Goal: Task Accomplishment & Management: Manage account settings

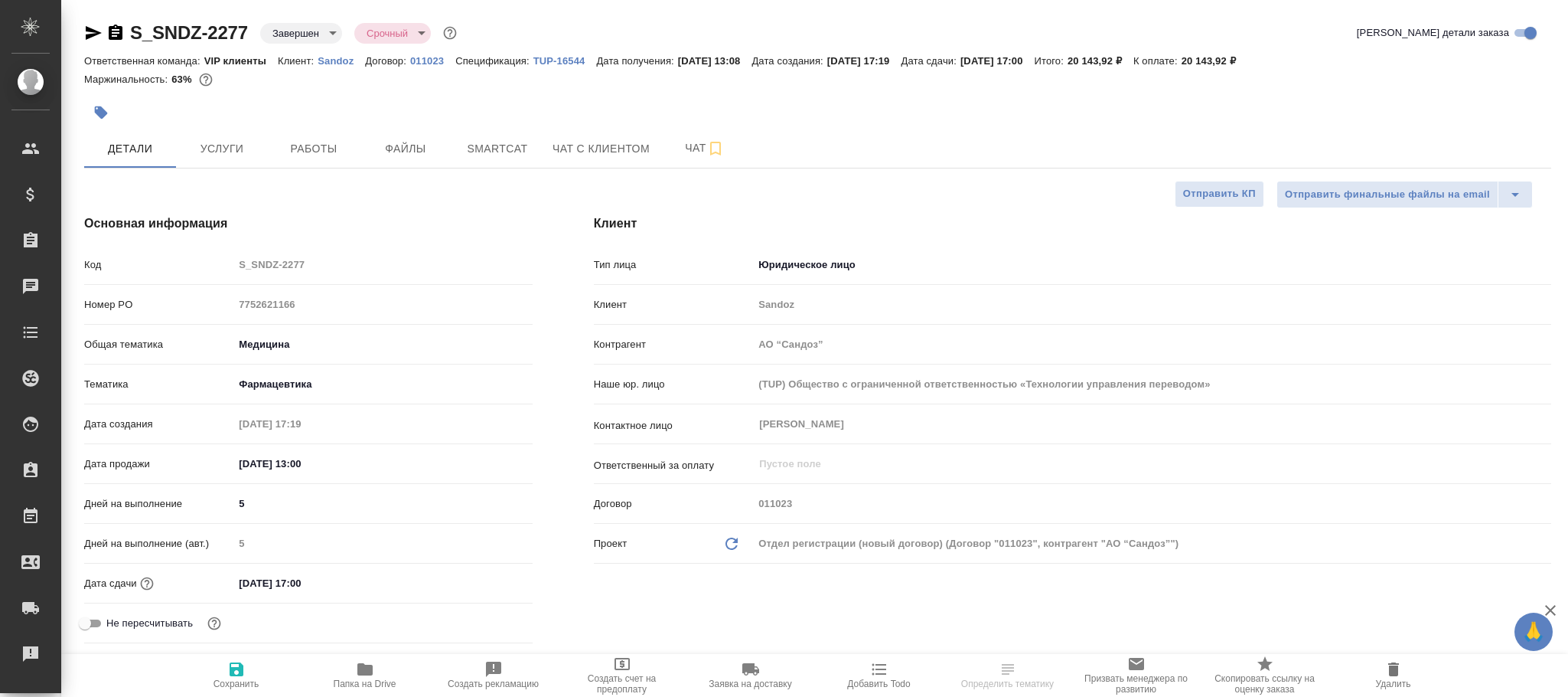
select select "RU"
click at [245, 681] on span "Сохранить" at bounding box center [237, 683] width 46 height 10
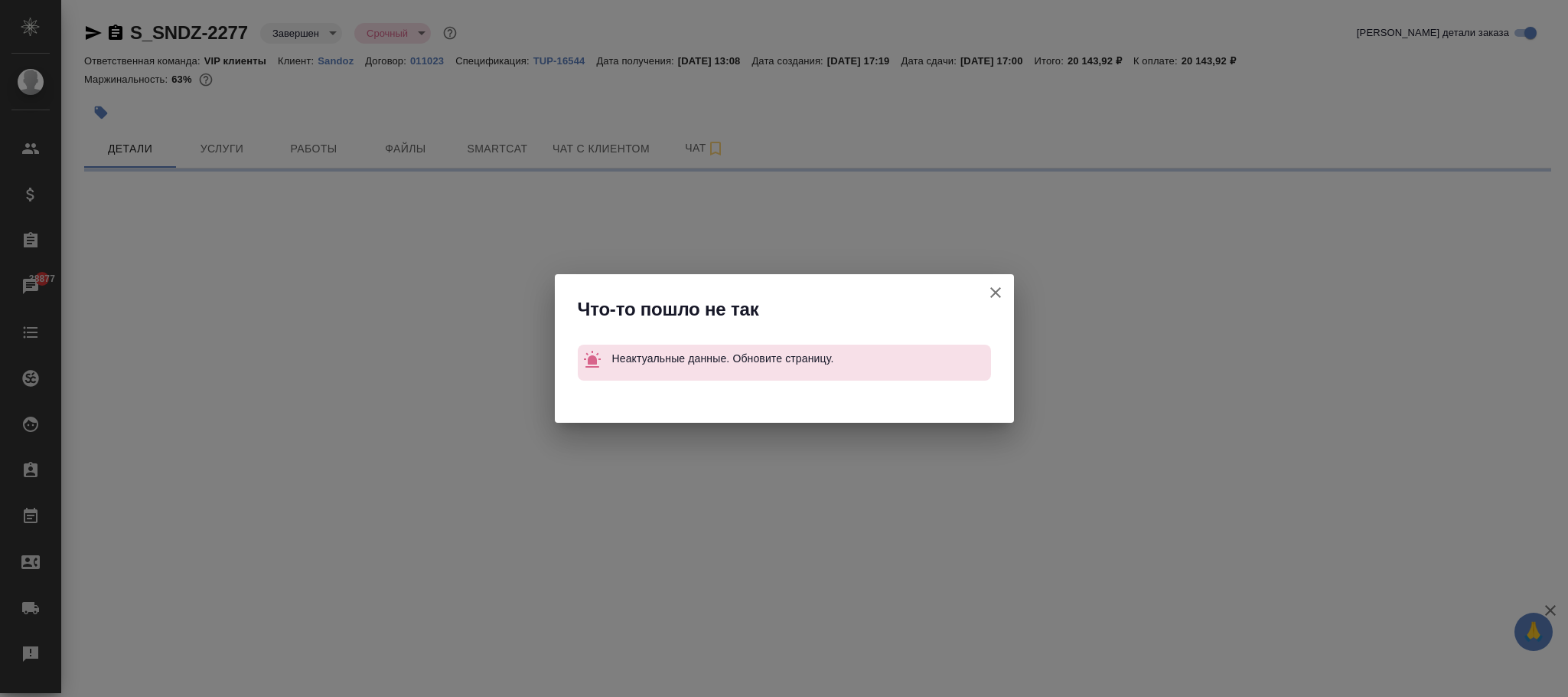
select select "RU"
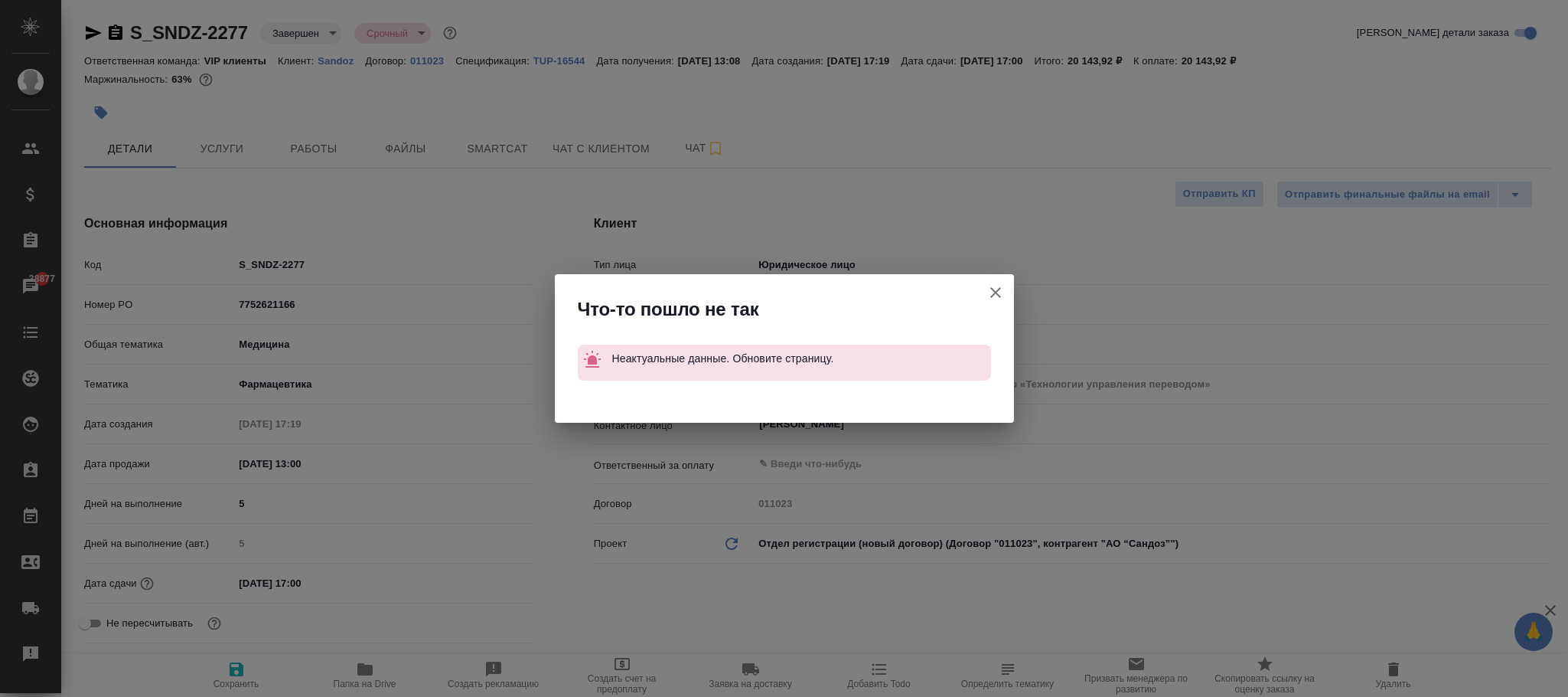
type textarea "x"
drag, startPoint x: 992, startPoint y: 300, endPoint x: 848, endPoint y: 365, distance: 158.0
click at [991, 299] on icon "button" at bounding box center [995, 292] width 18 height 18
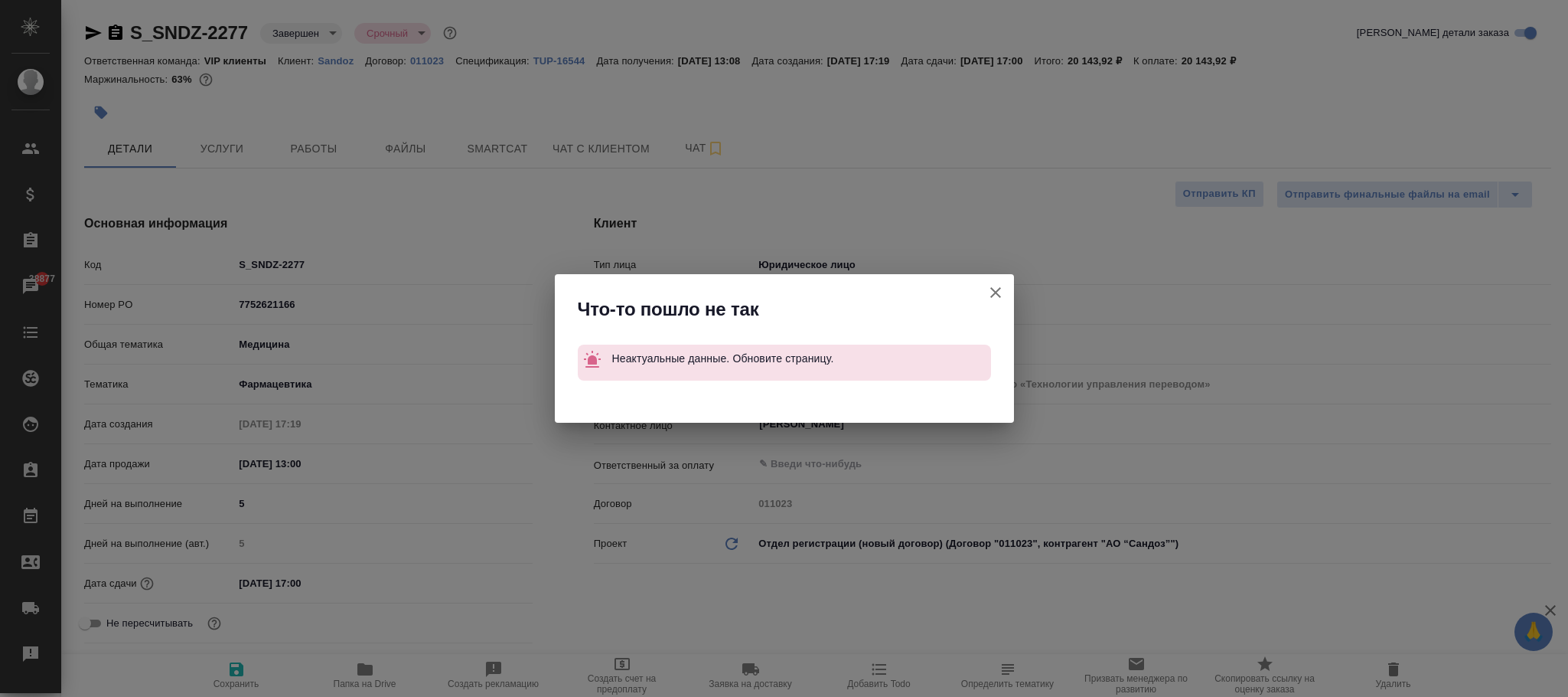
type textarea "x"
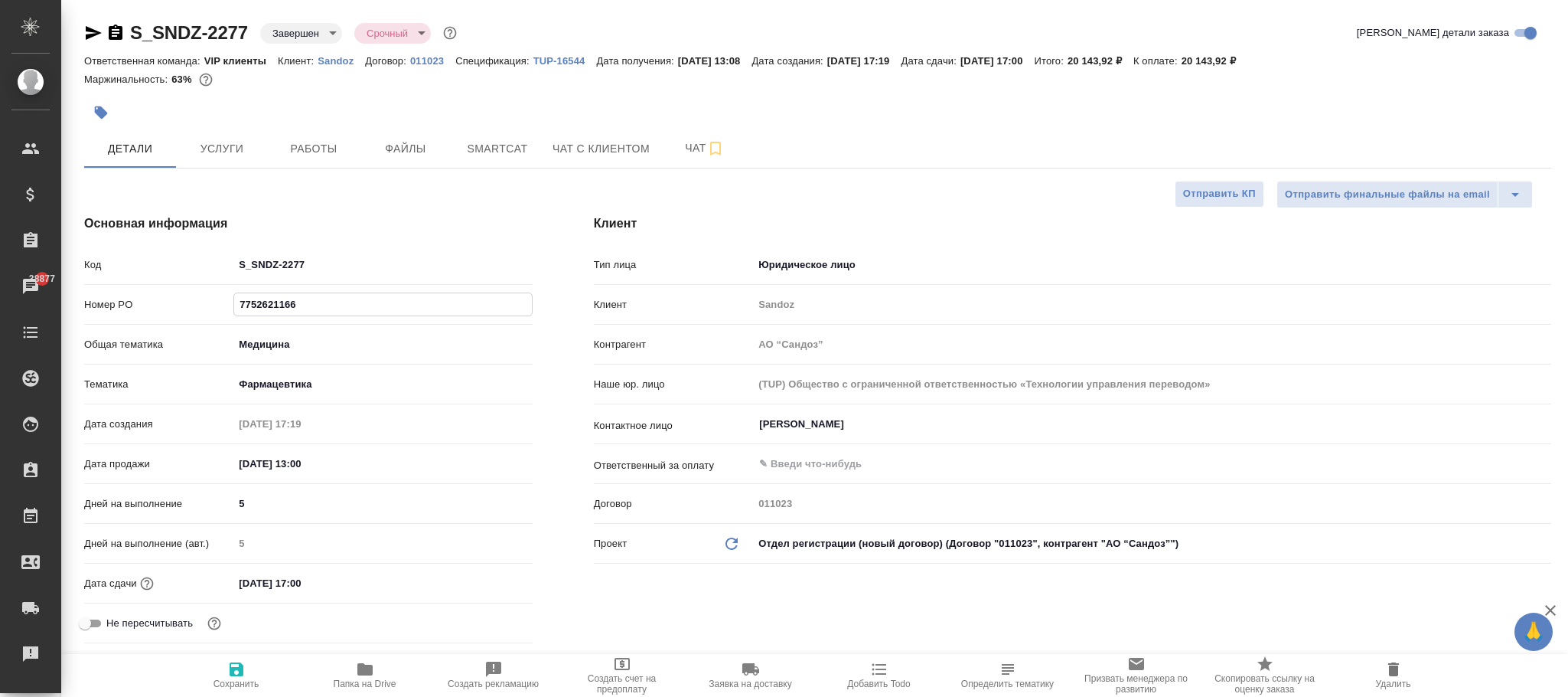
drag, startPoint x: 321, startPoint y: 305, endPoint x: 92, endPoint y: 316, distance: 229.3
click at [29, 308] on div ".cls-1 fill:#fff; AWATERA Фокина Наталья n.fokina Клиенты Спецификации Заказы 3…" at bounding box center [784, 348] width 1568 height 697
type textarea "x"
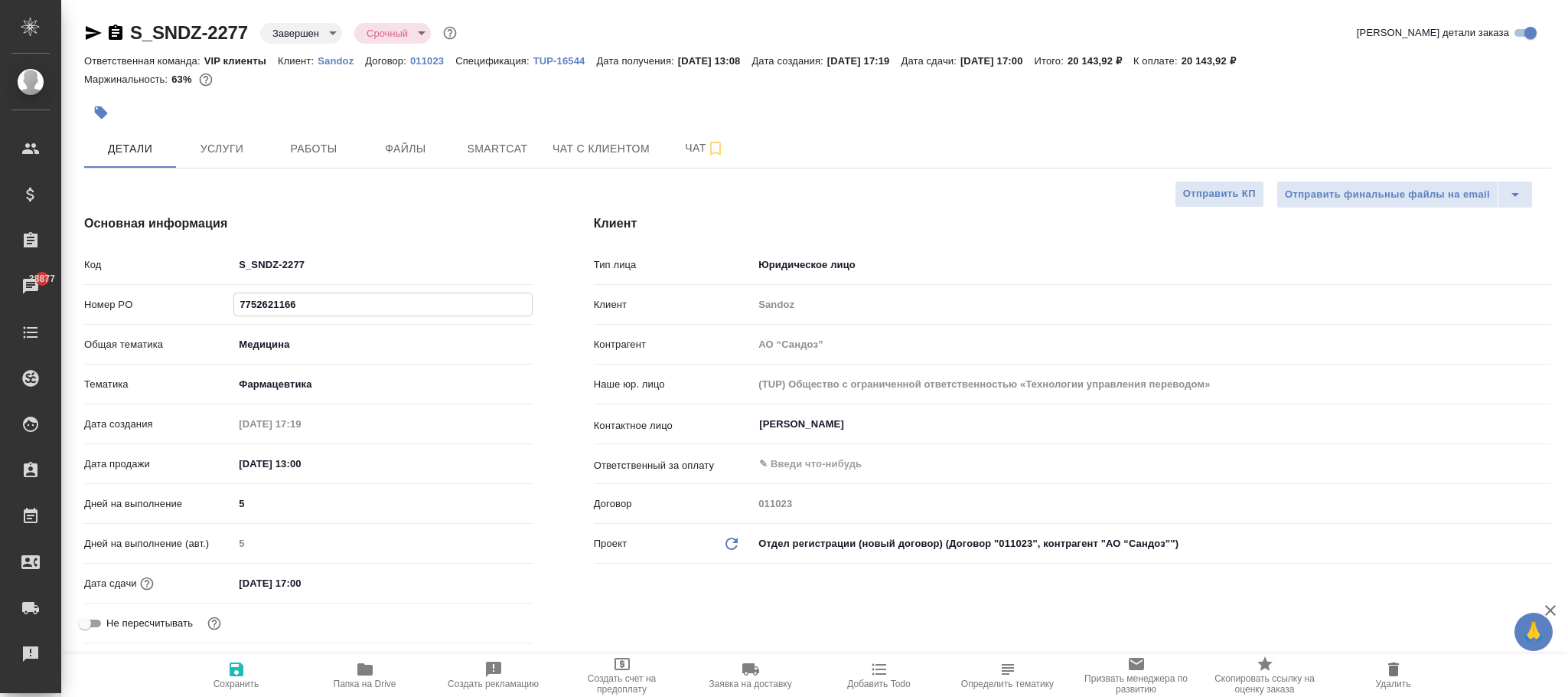
paste input "70433"
type input "7752704336"
type textarea "x"
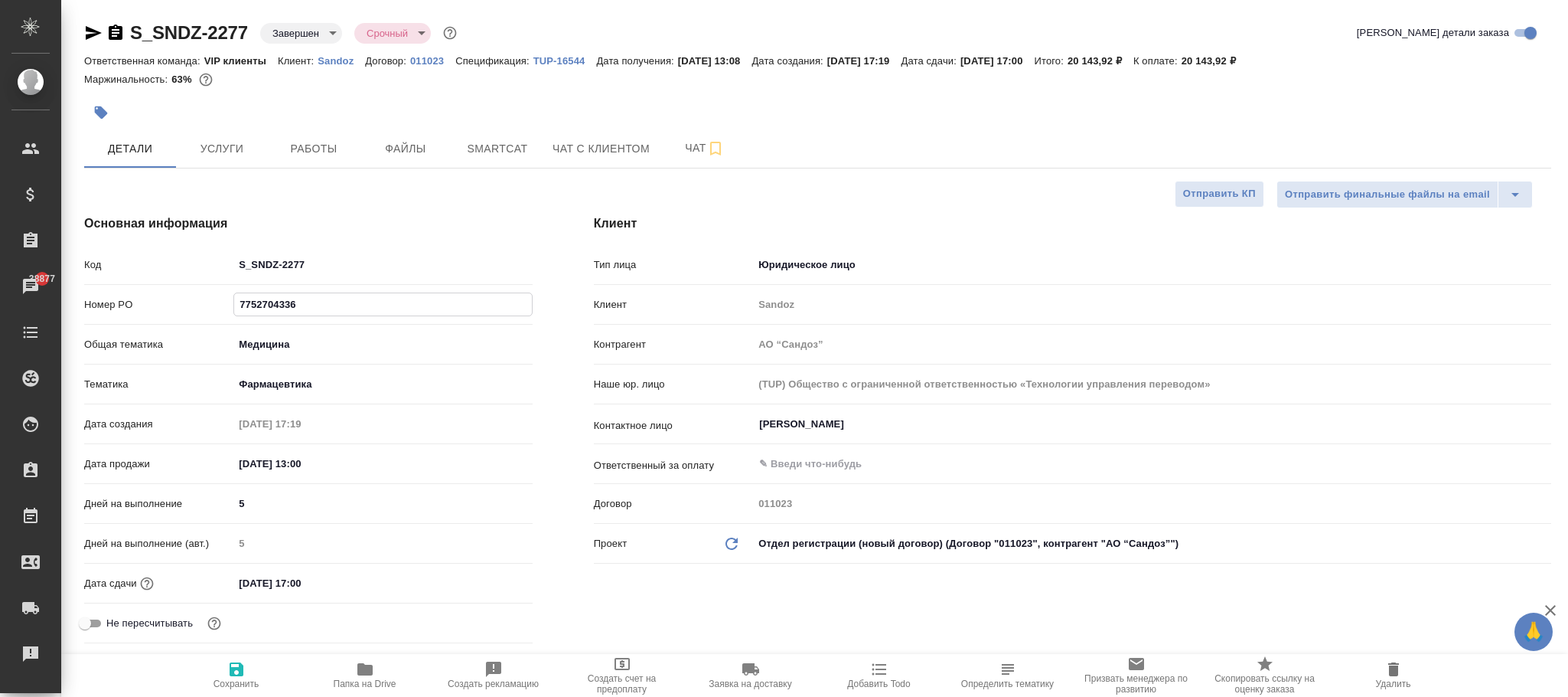
type input "7752704336"
drag, startPoint x: 233, startPoint y: 670, endPoint x: 265, endPoint y: 658, distance: 34.2
click at [234, 670] on icon "button" at bounding box center [237, 668] width 13 height 13
type textarea "x"
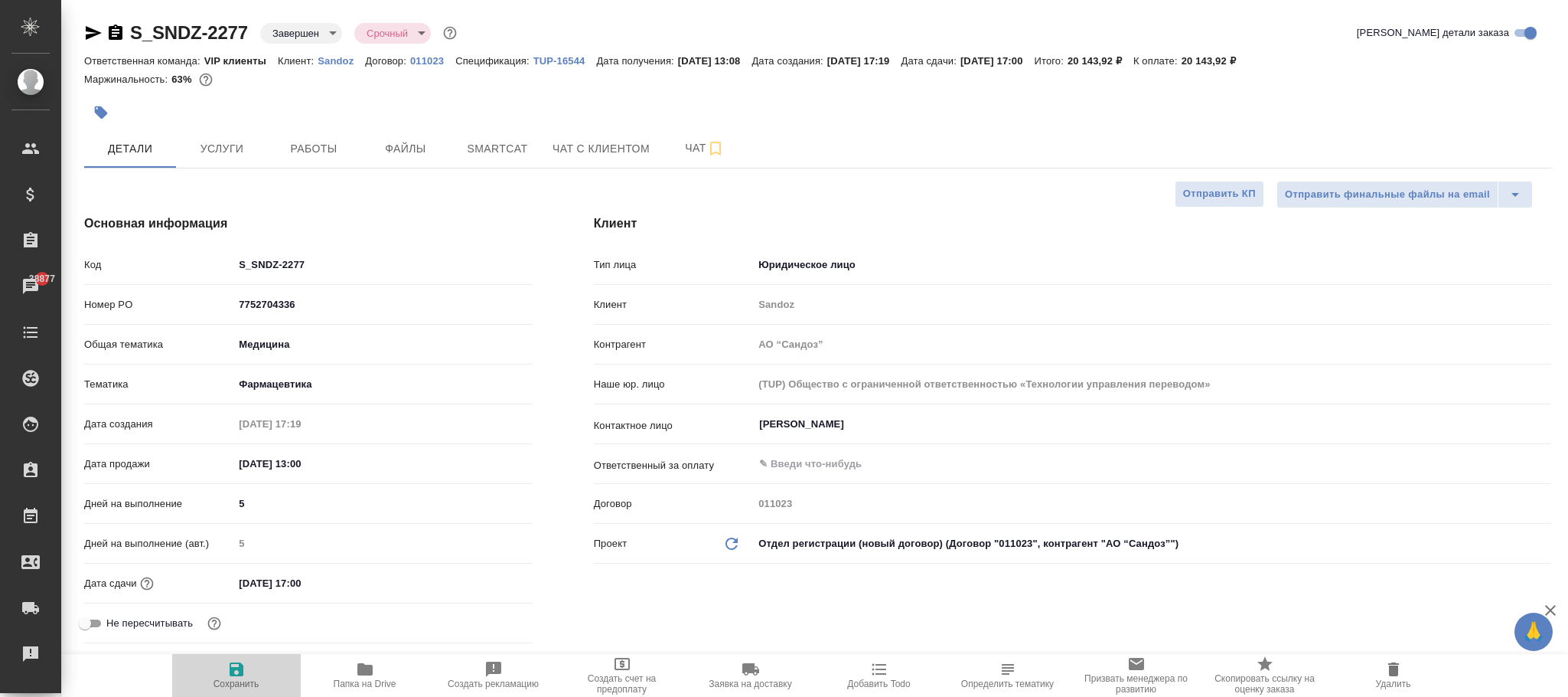
type textarea "x"
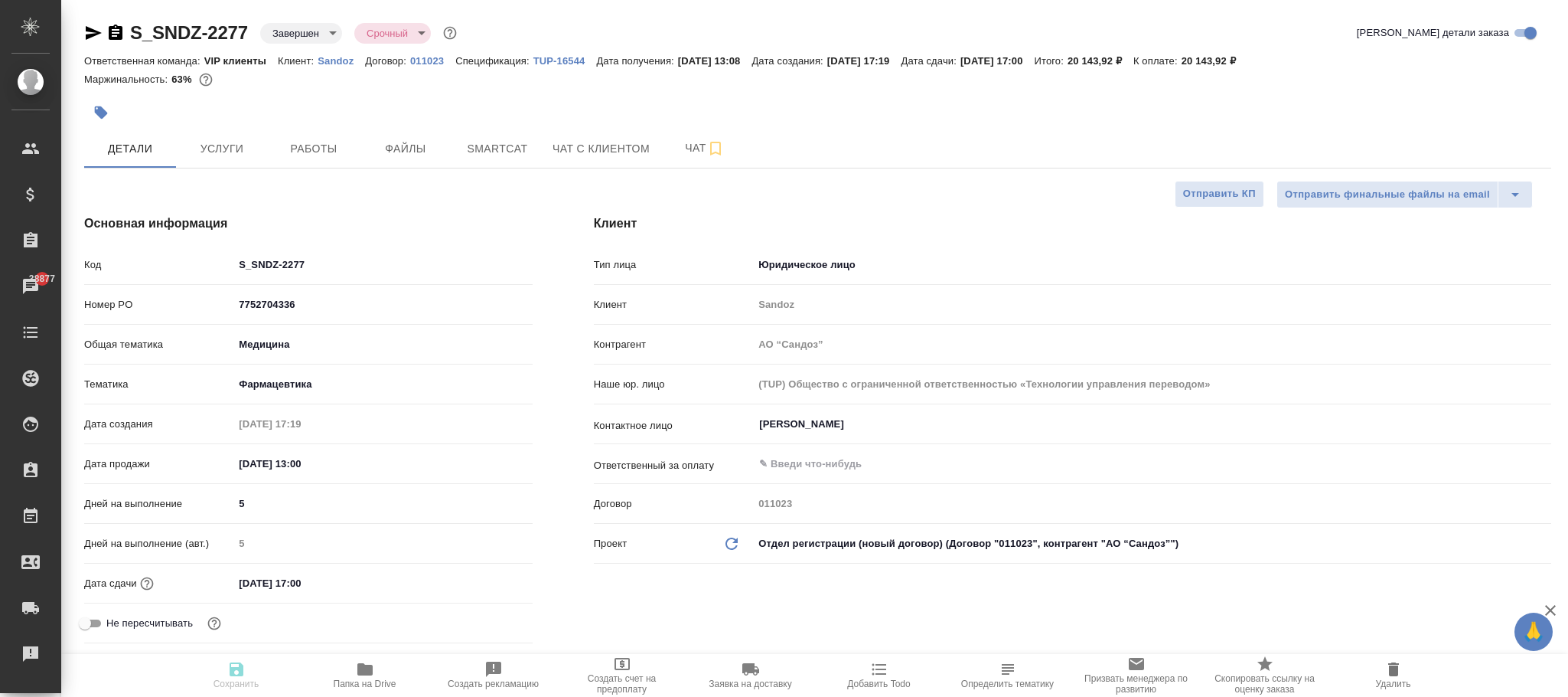
type textarea "x"
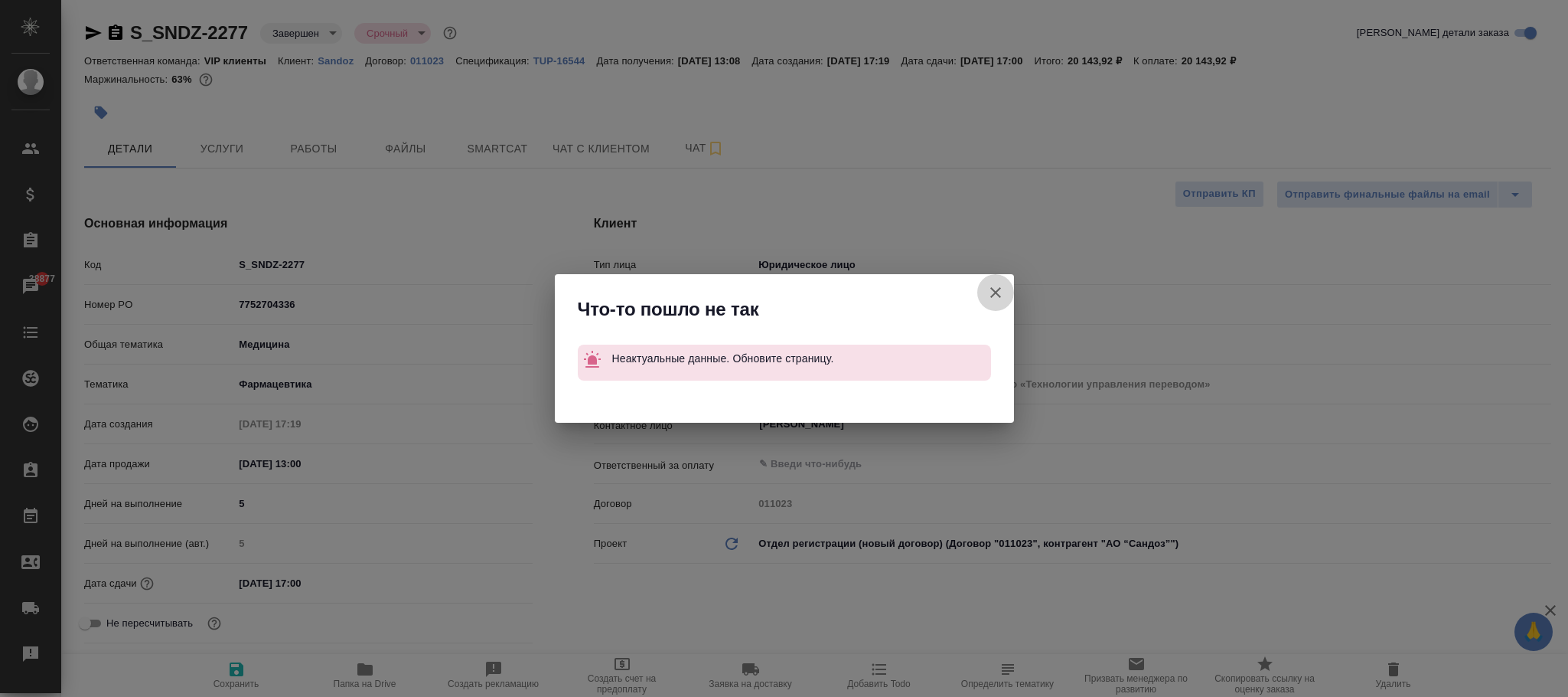
drag, startPoint x: 999, startPoint y: 297, endPoint x: 189, endPoint y: 12, distance: 858.7
click at [999, 297] on icon "button" at bounding box center [995, 292] width 18 height 18
type textarea "x"
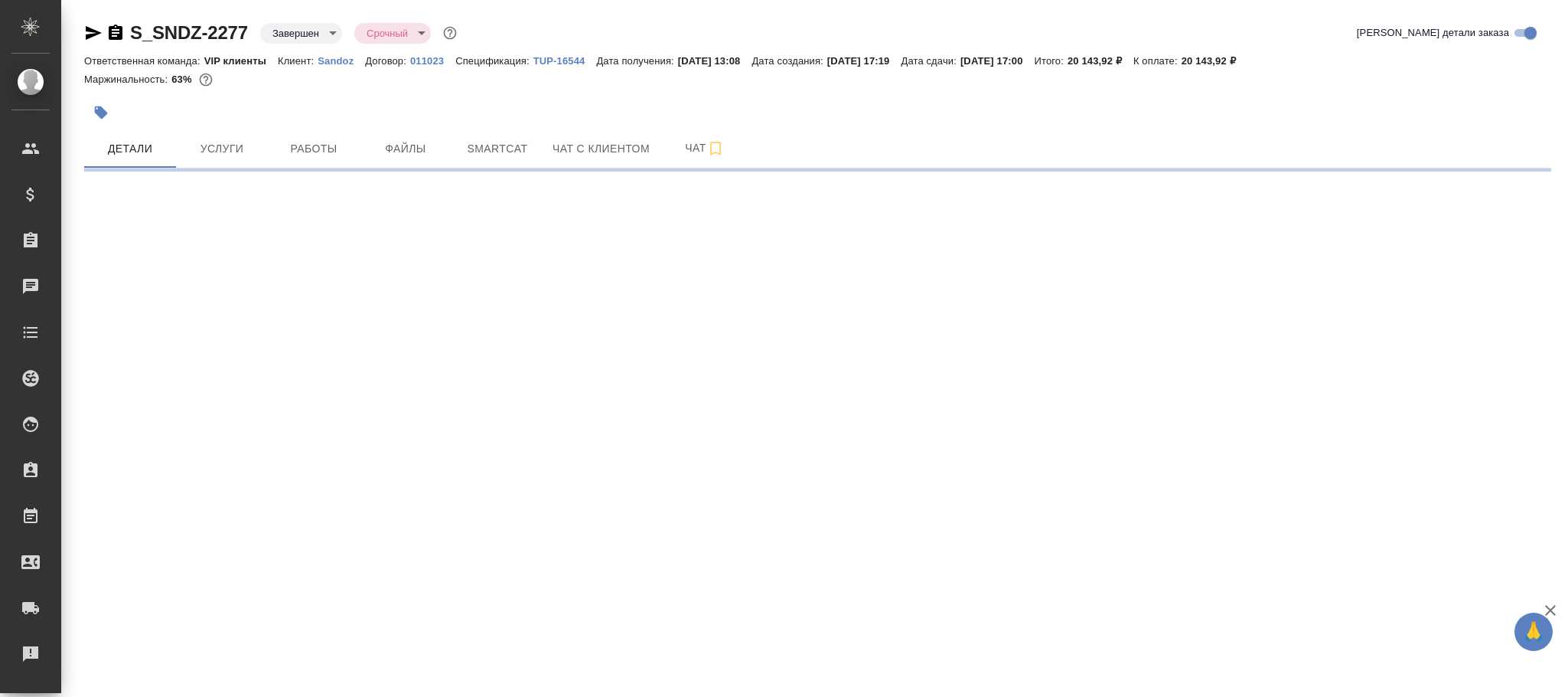
select select "RU"
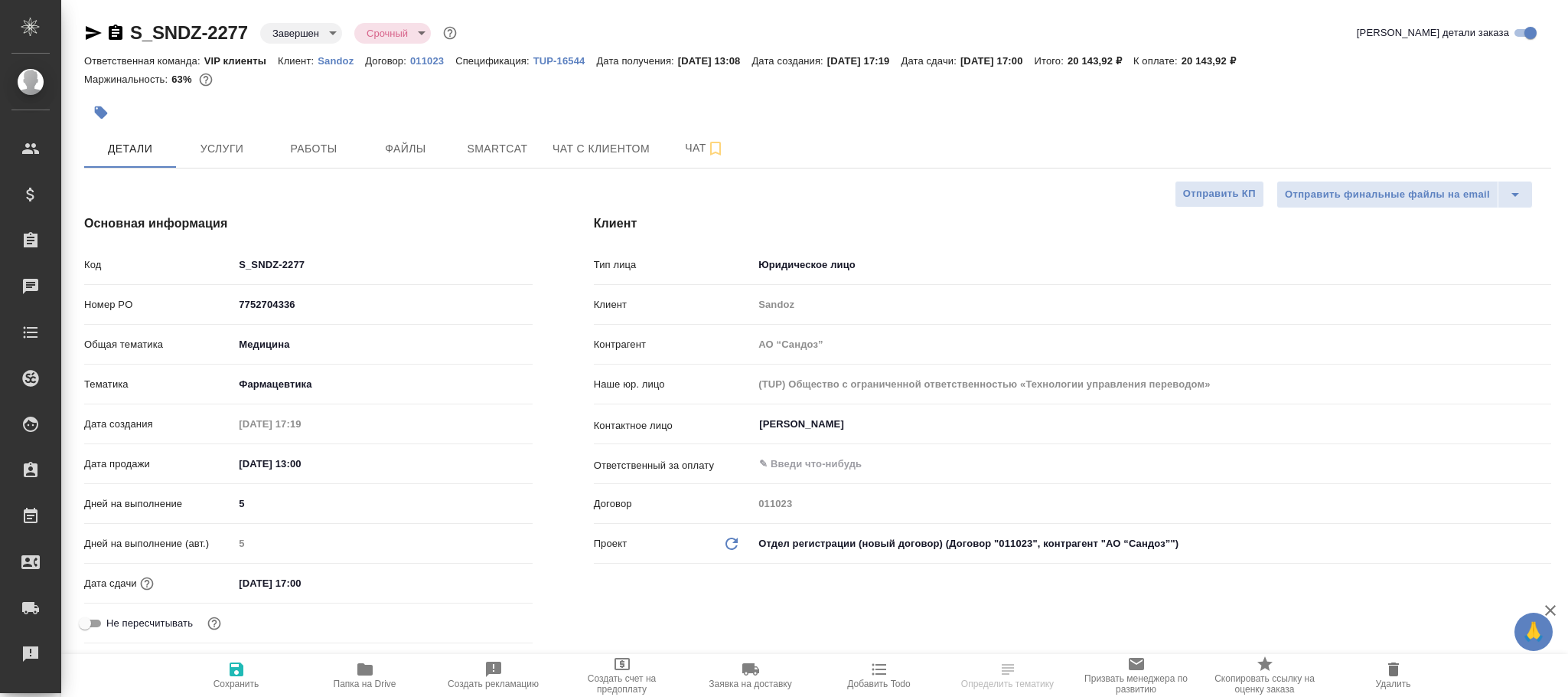
type textarea "x"
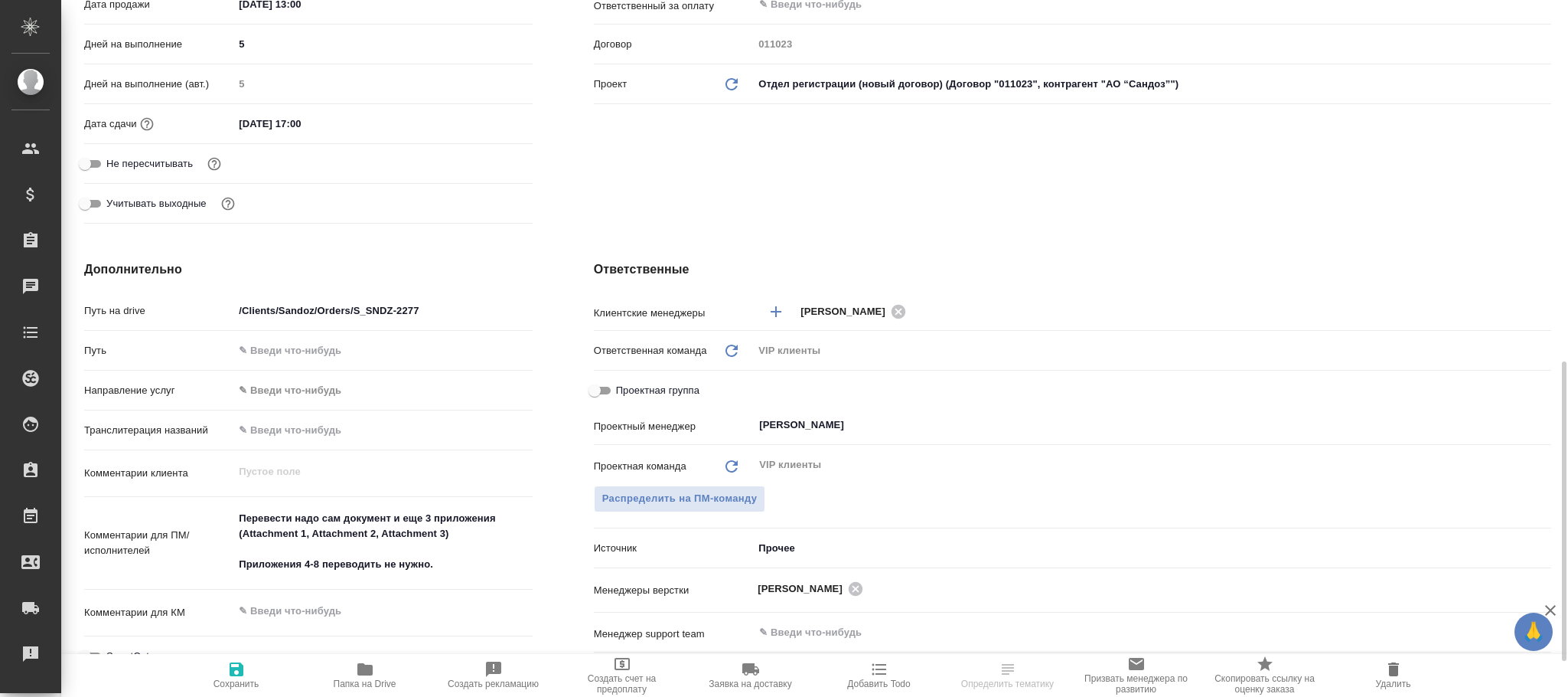
scroll to position [919, 0]
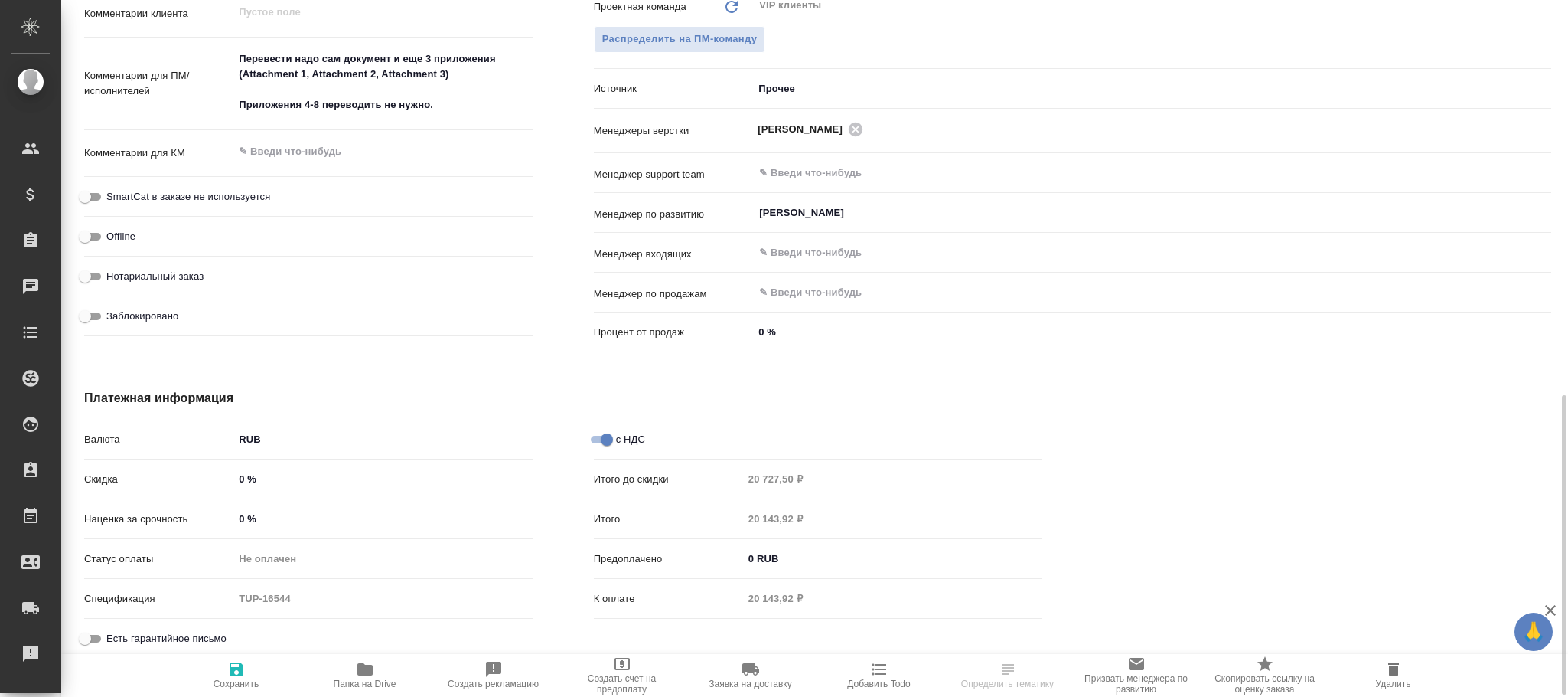
click at [87, 308] on input "Заблокировано" at bounding box center [85, 316] width 55 height 18
checkbox input "true"
type textarea "x"
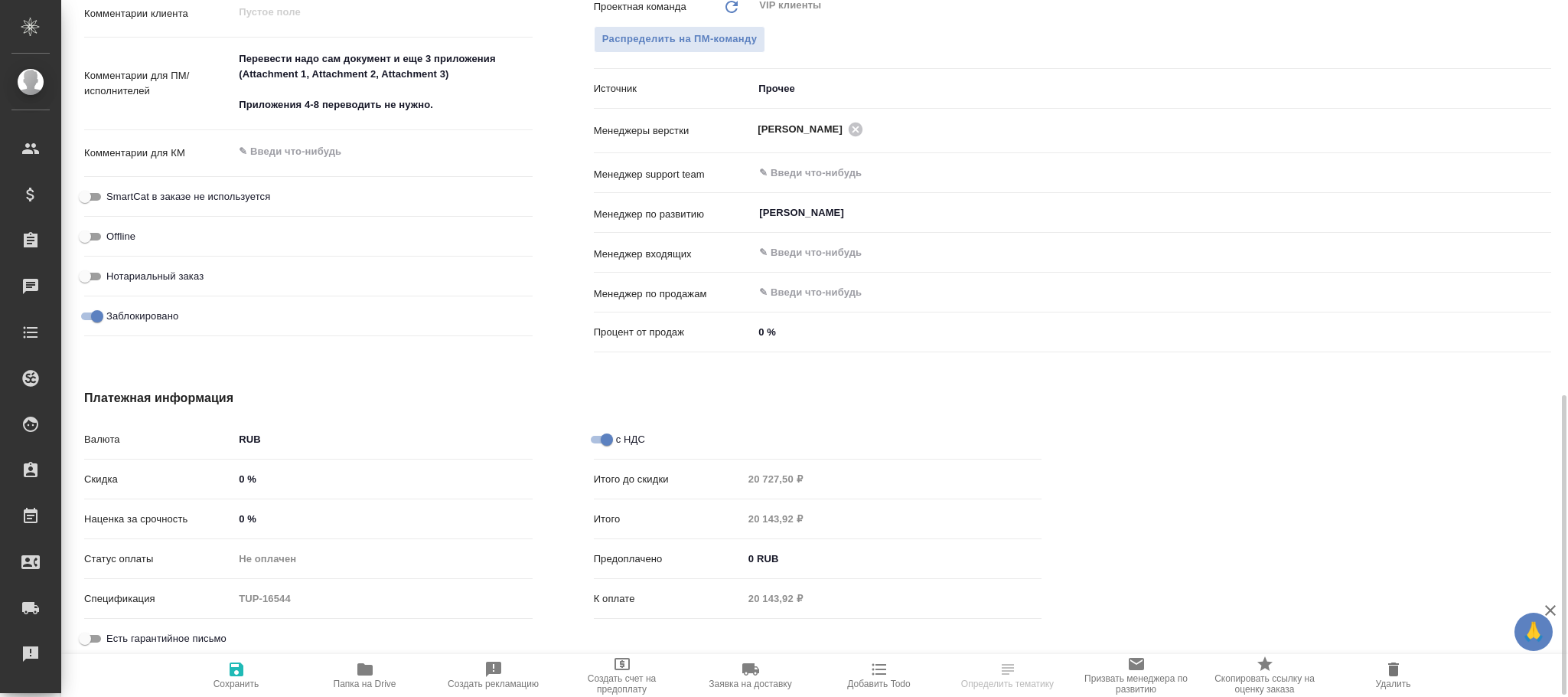
click at [239, 668] on icon "button" at bounding box center [237, 668] width 13 height 13
type textarea "x"
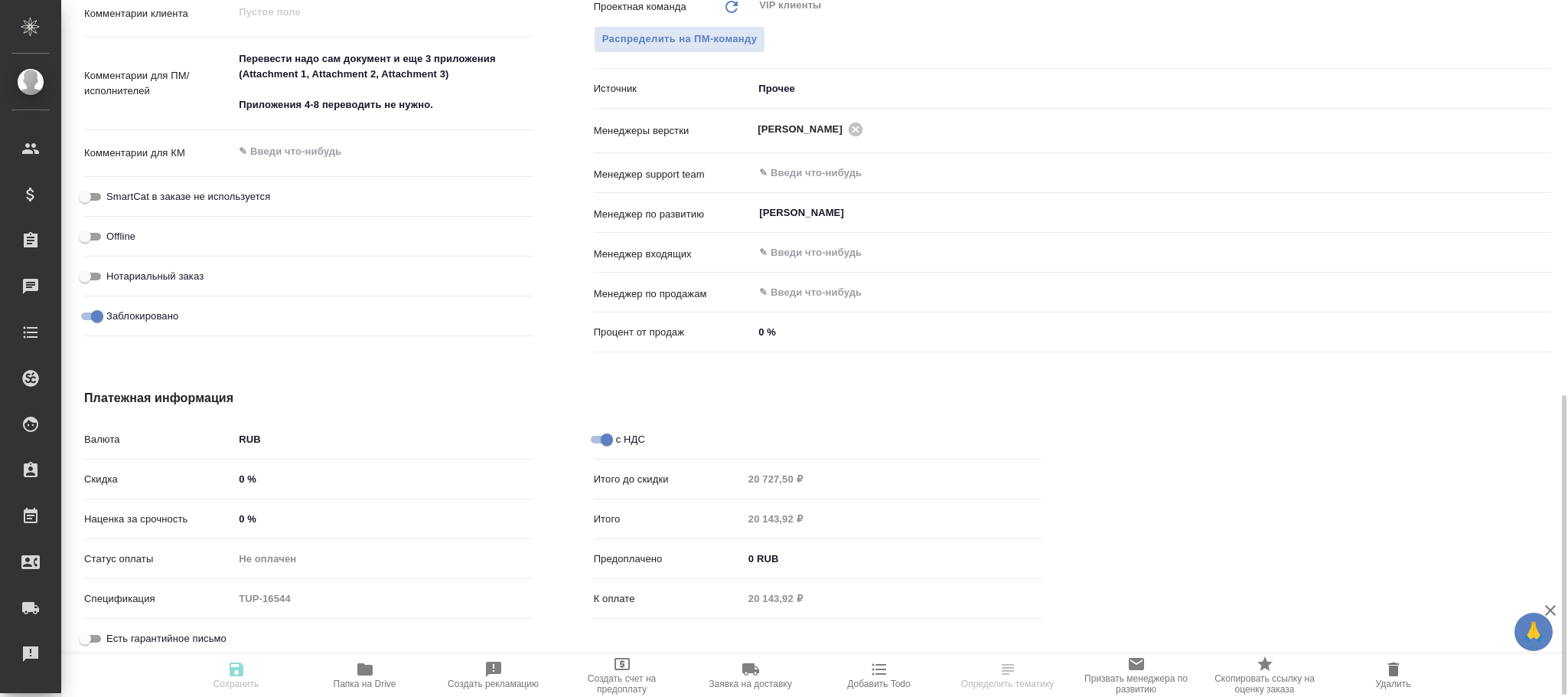
type textarea "x"
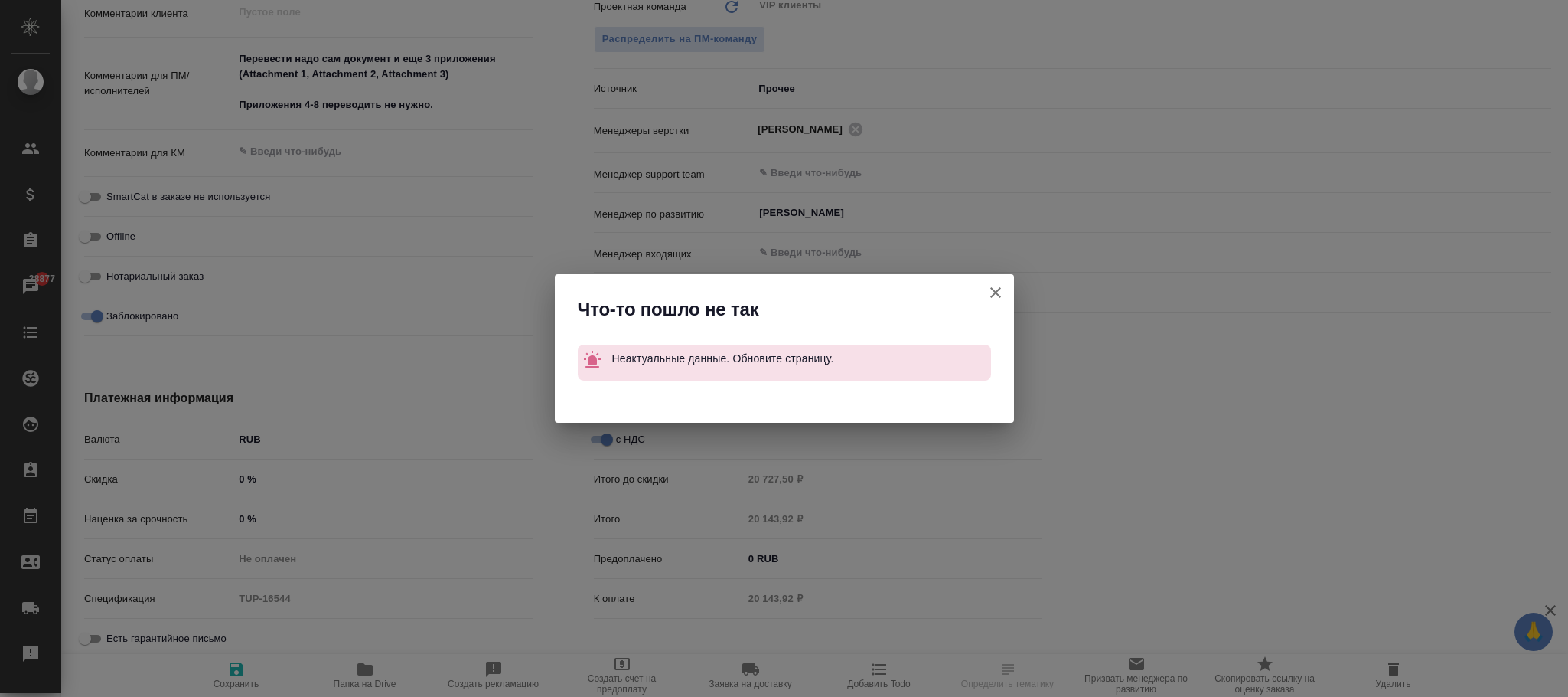
click at [990, 288] on icon "button" at bounding box center [995, 292] width 10 height 10
type textarea "x"
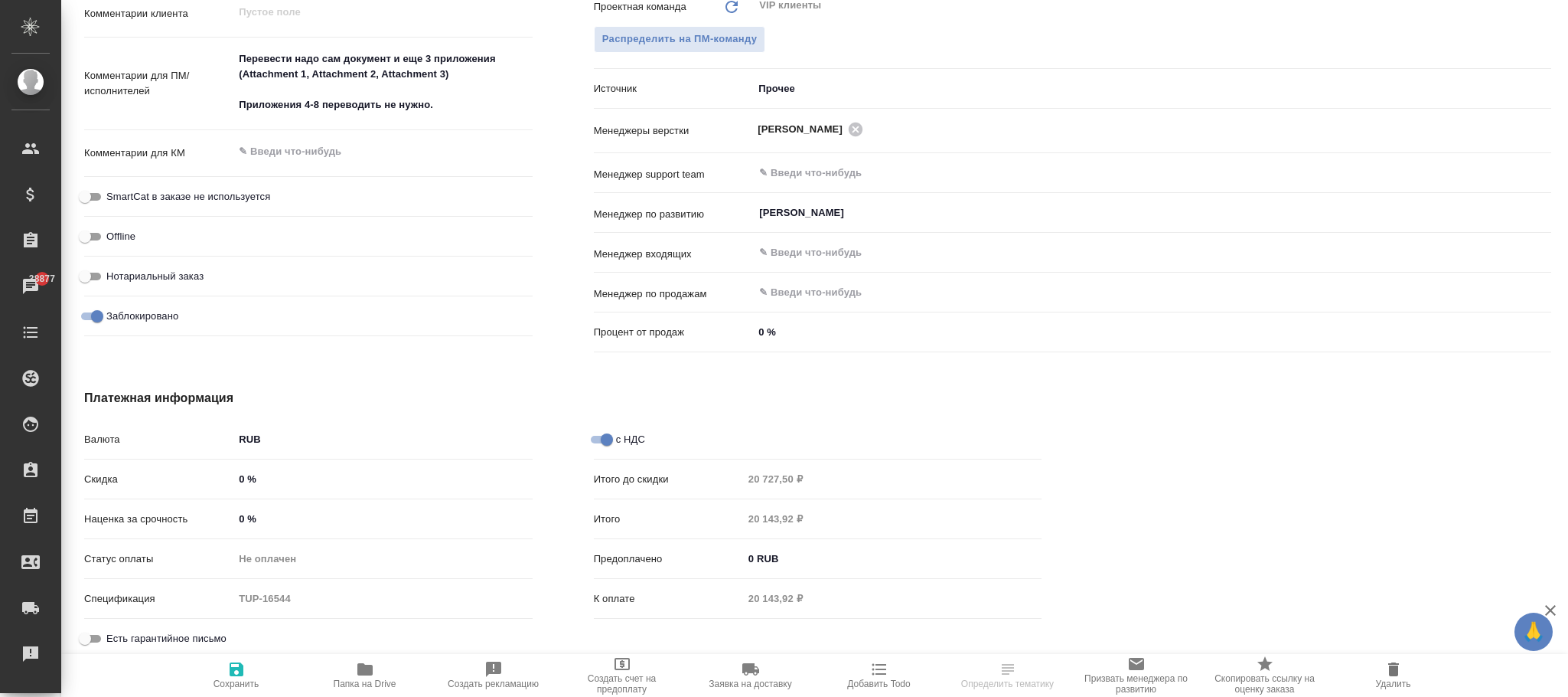
select select "RU"
type textarea "x"
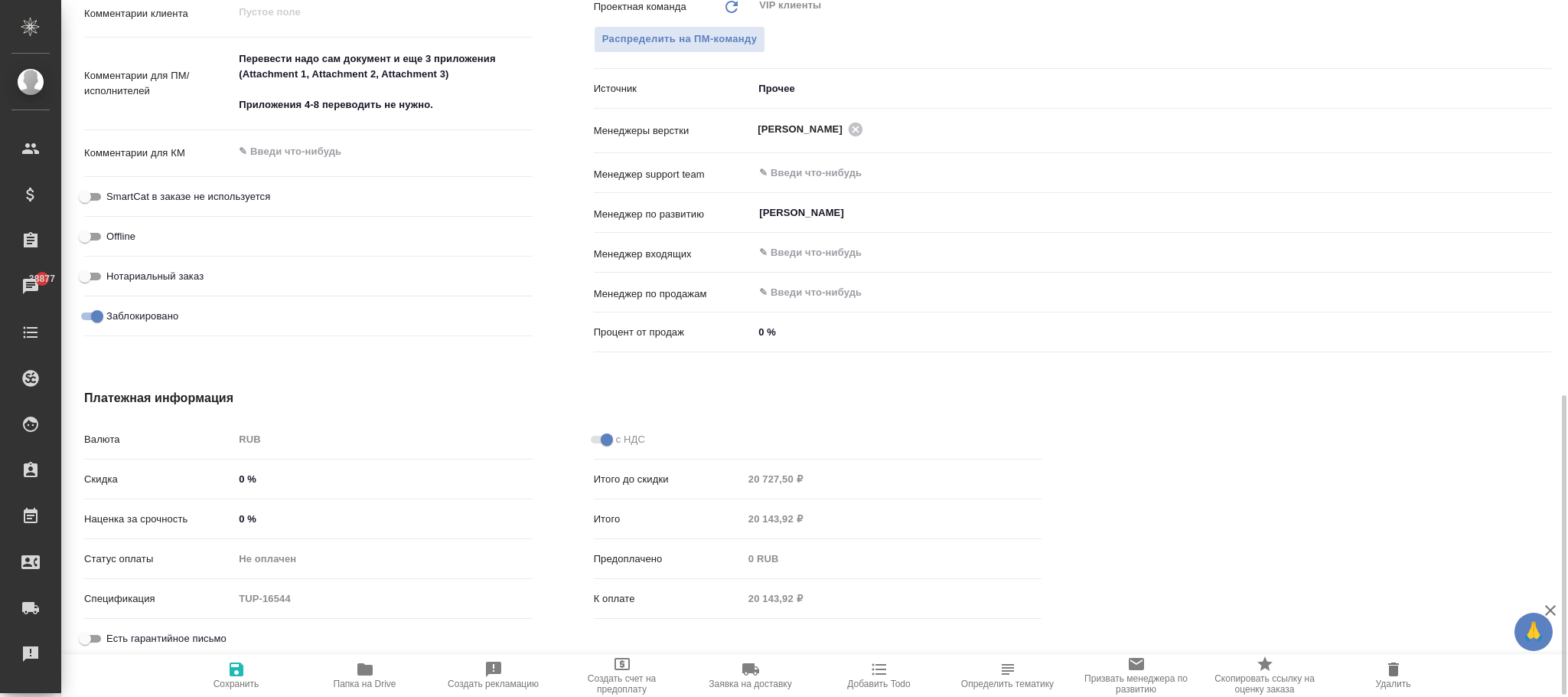
type textarea "x"
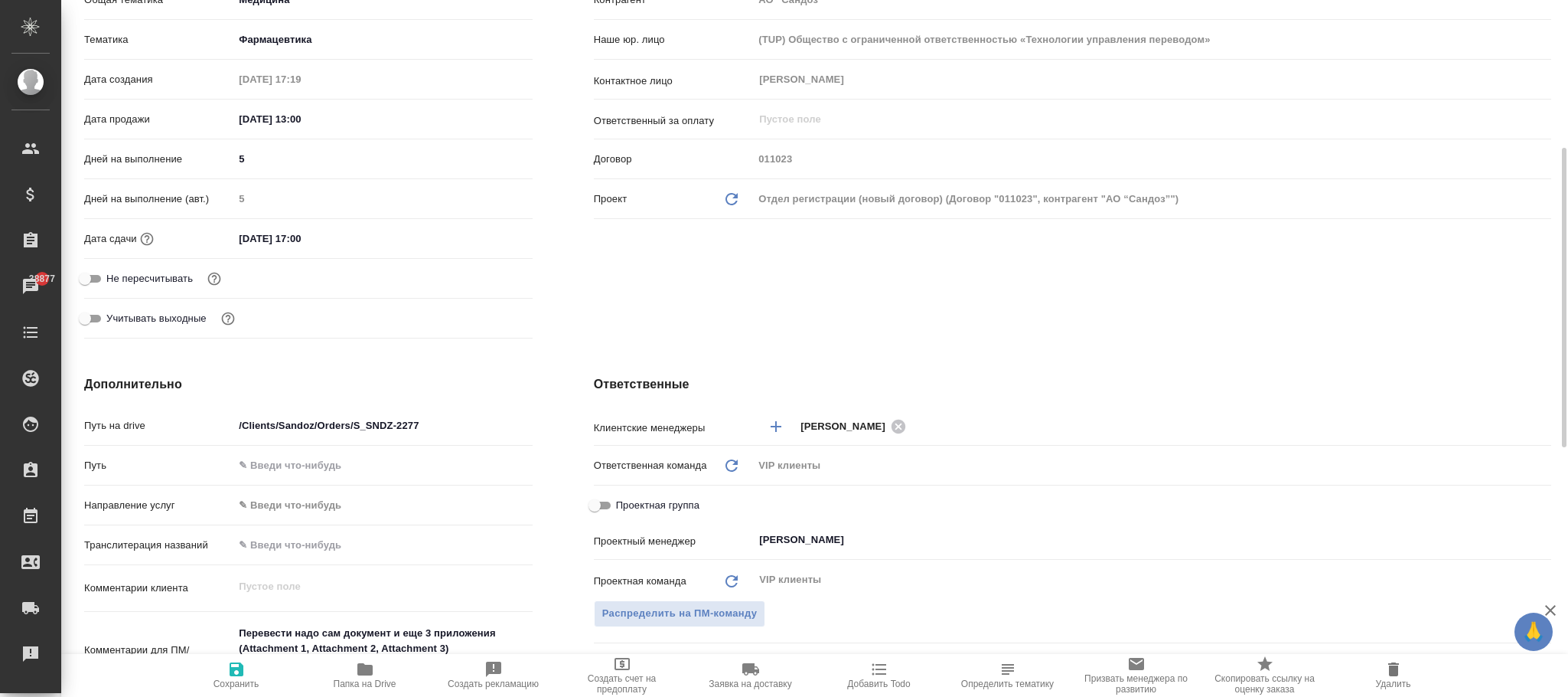
scroll to position [115, 0]
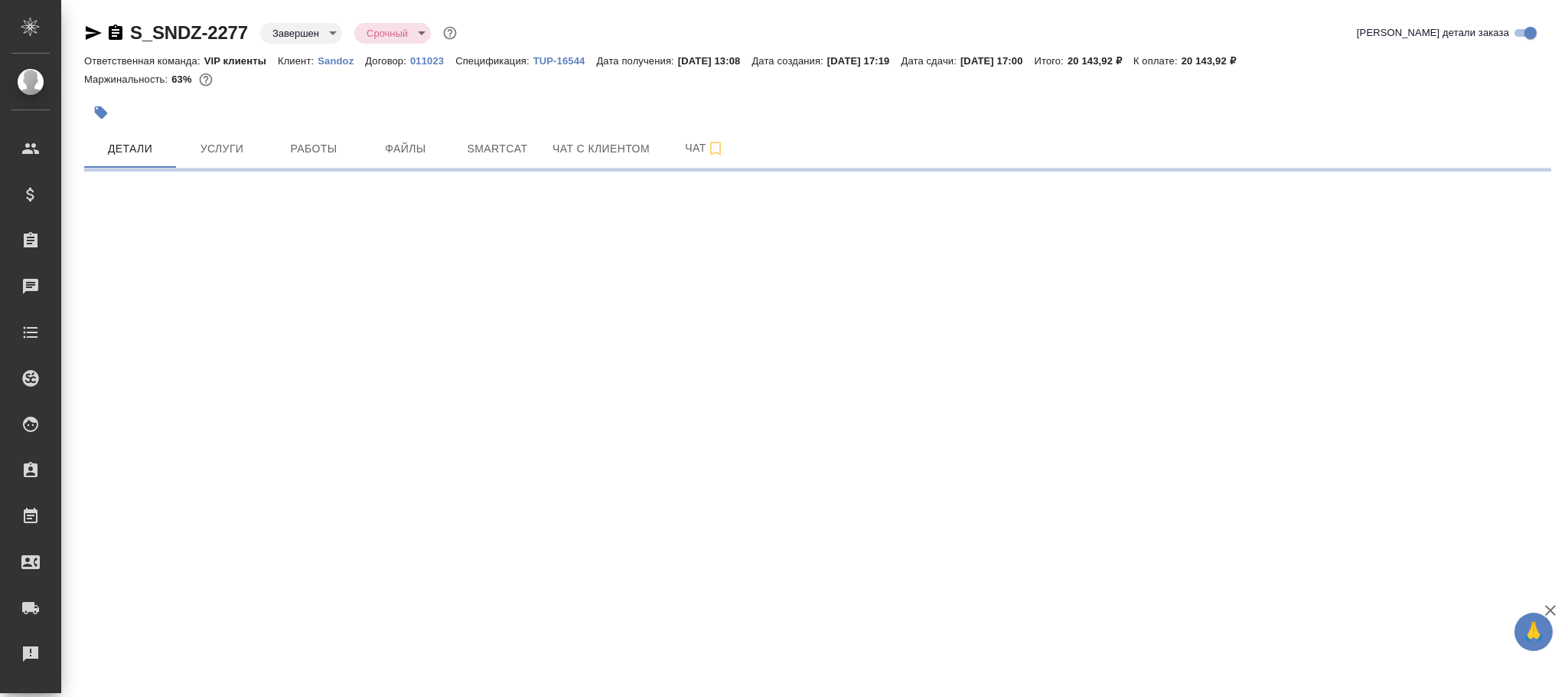
select select "RU"
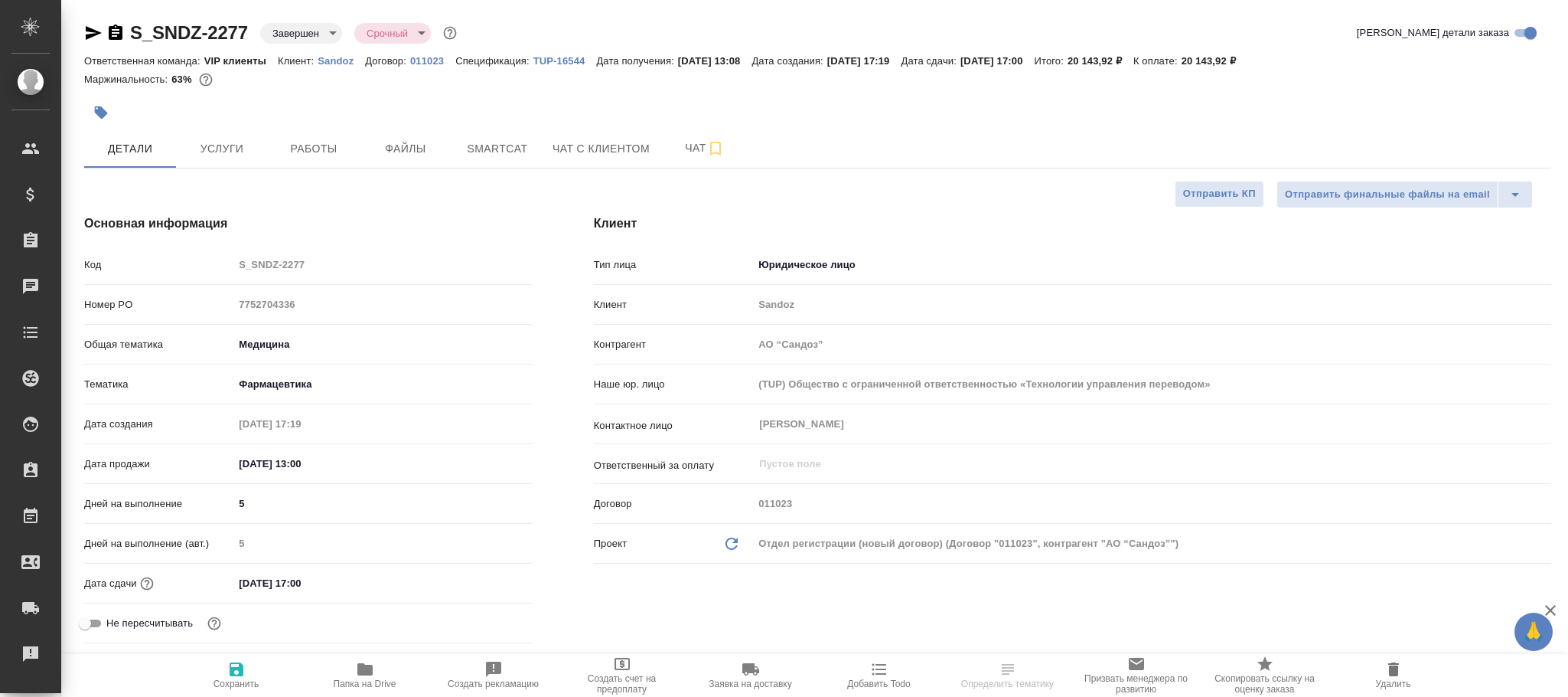
type textarea "x"
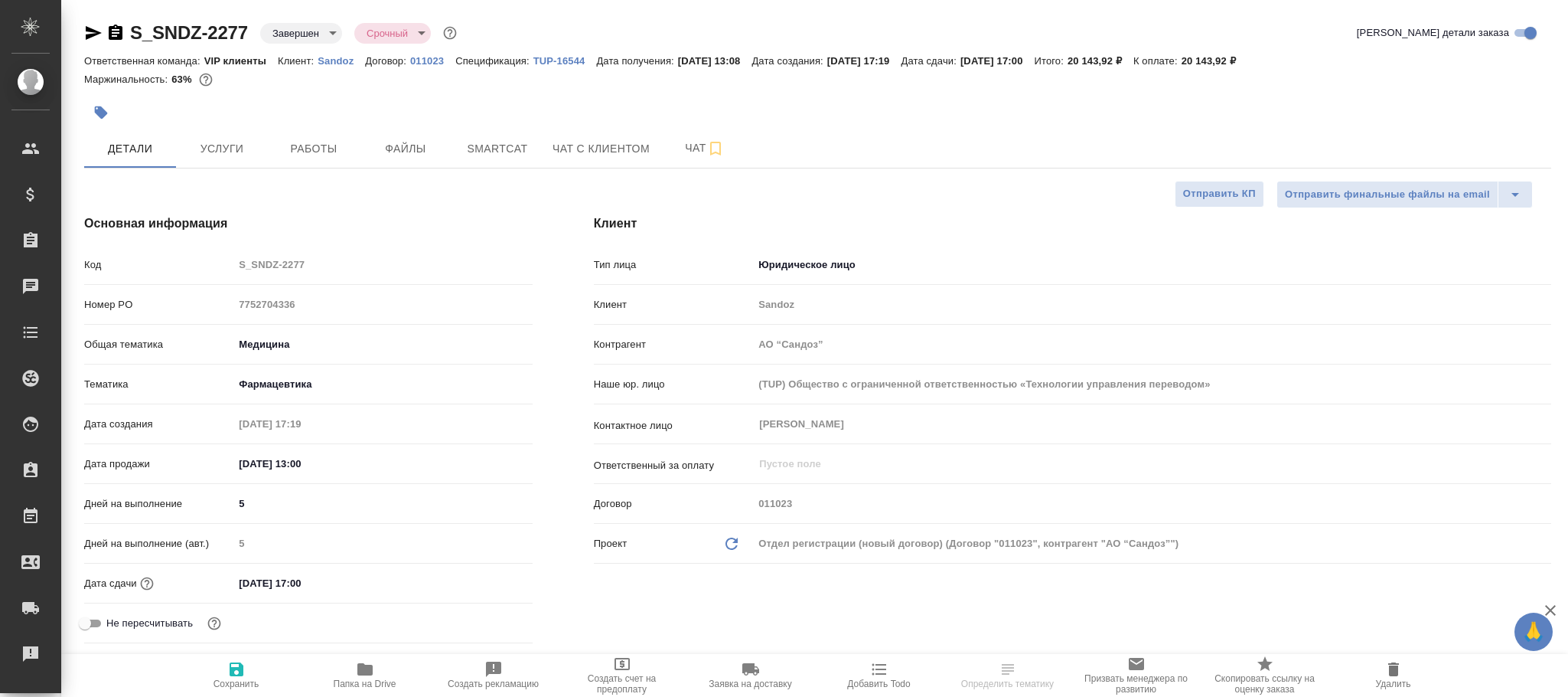
type textarea "x"
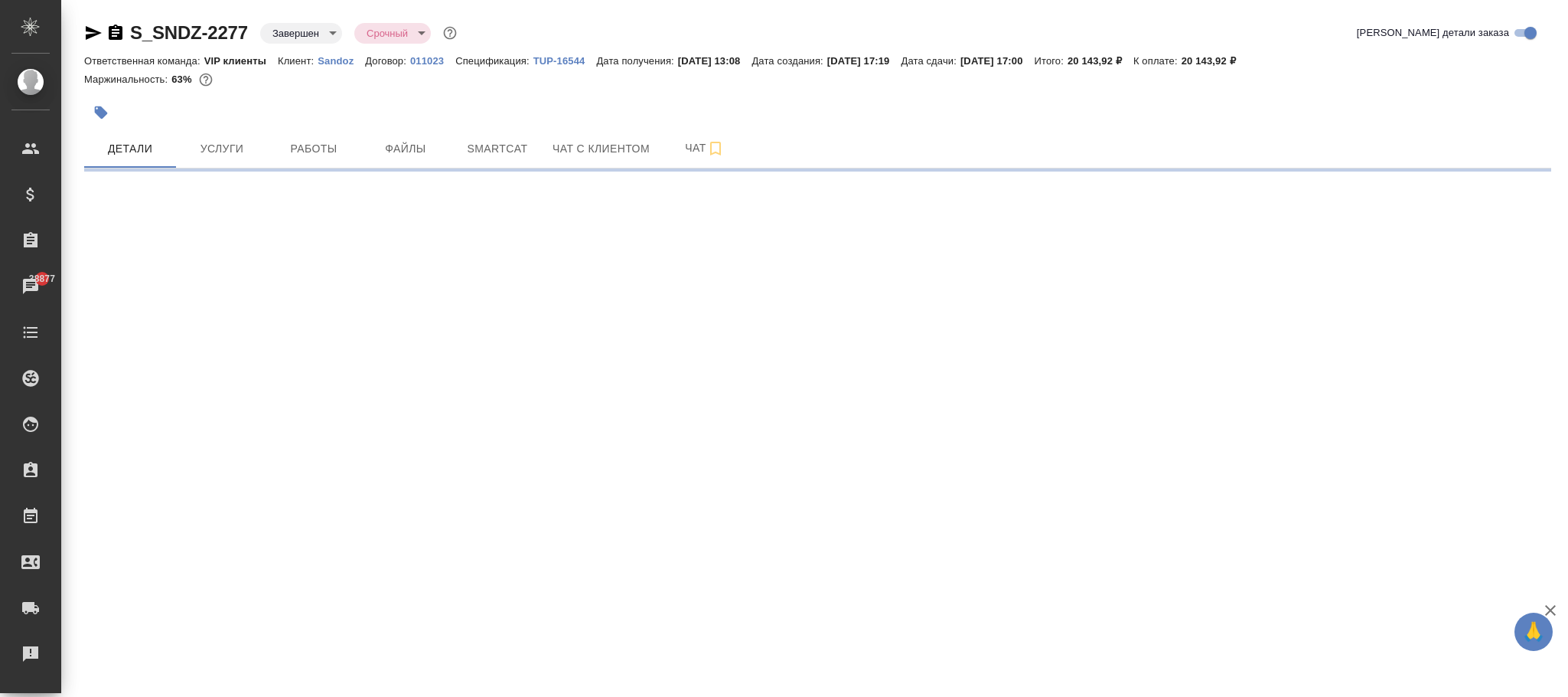
select select "RU"
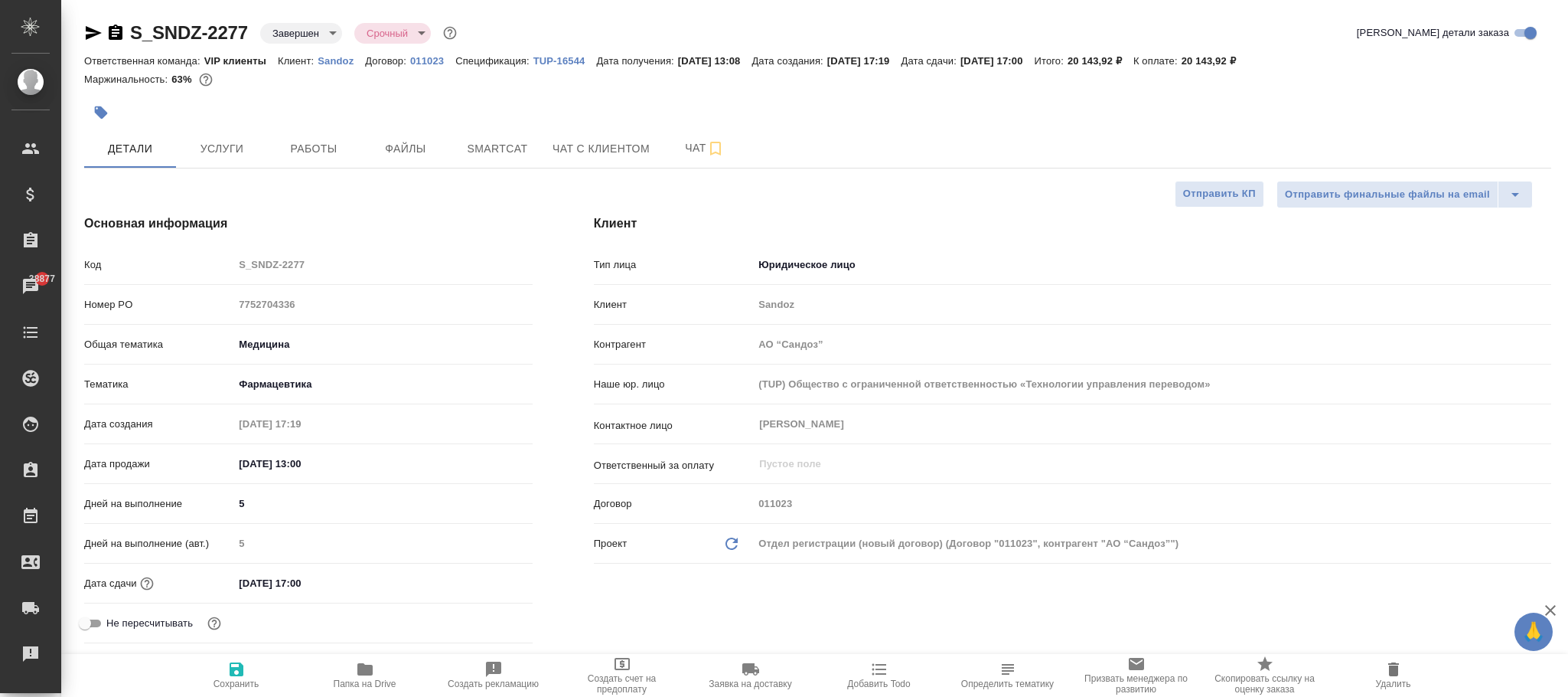
type textarea "x"
